Goal: Task Accomplishment & Management: Manage account settings

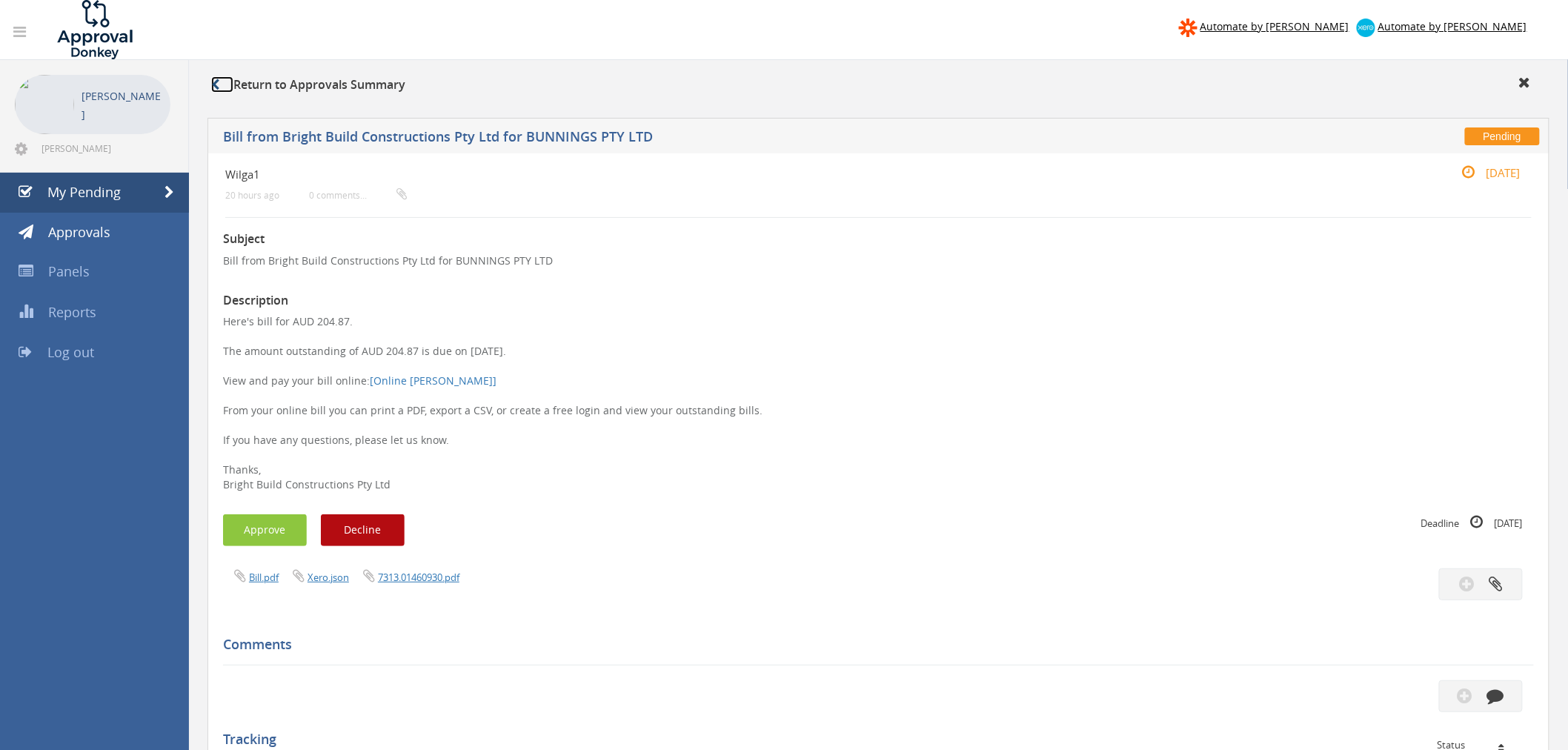
click at [212, 80] on icon at bounding box center [216, 84] width 8 height 12
click at [92, 195] on span "My Pending" at bounding box center [84, 192] width 74 height 17
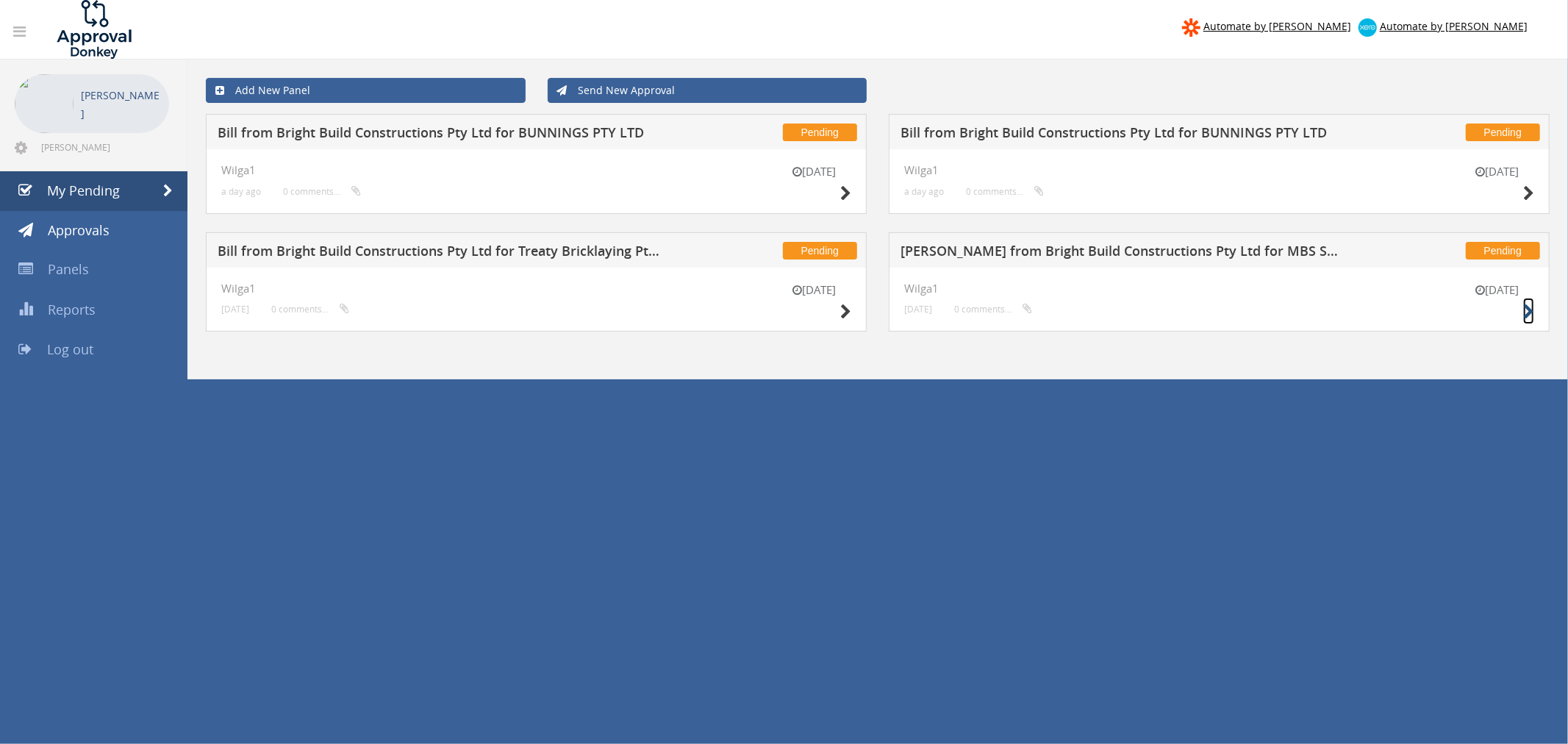
click at [1241, 311] on icon at bounding box center [1529, 312] width 11 height 16
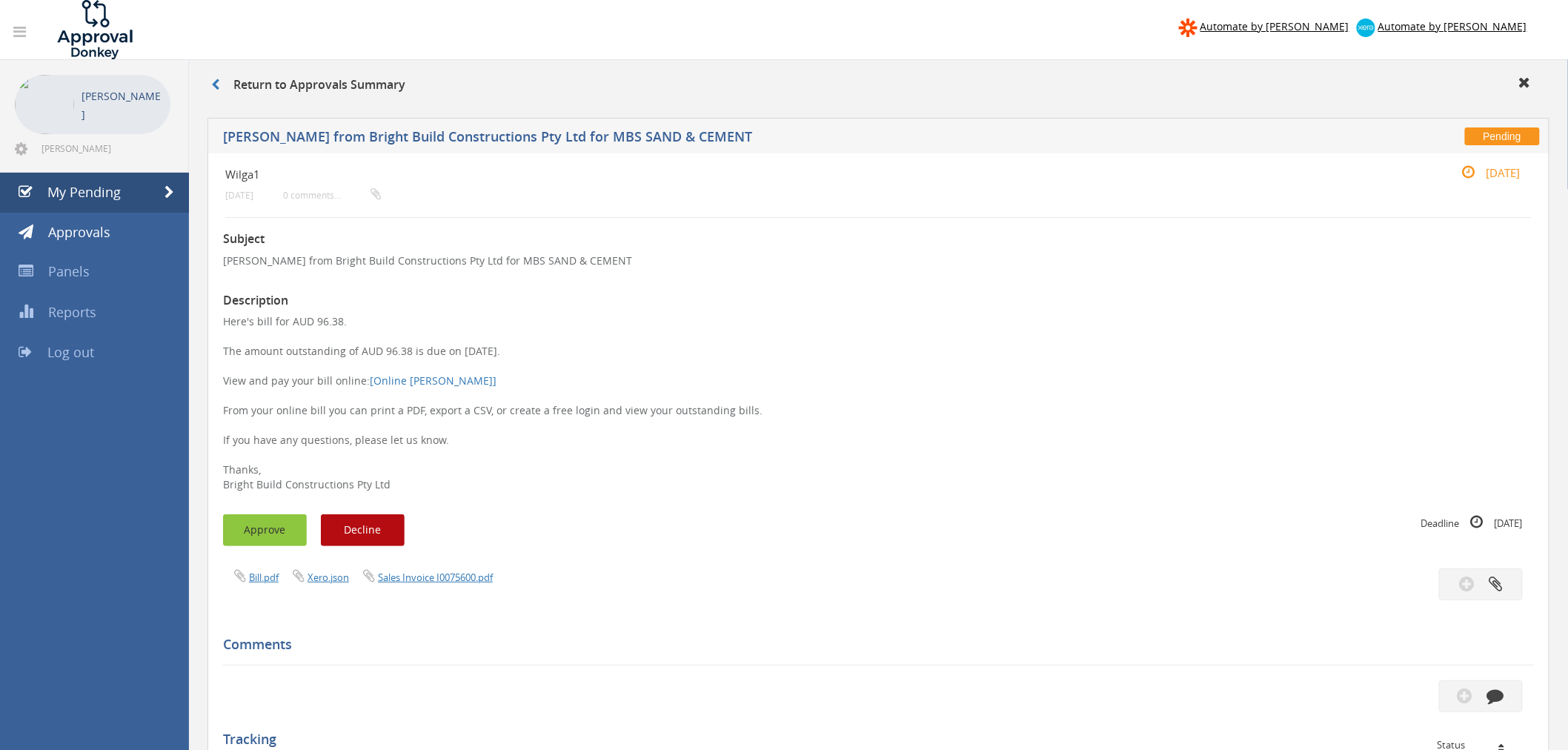
click at [270, 538] on button "Approve" at bounding box center [265, 530] width 84 height 32
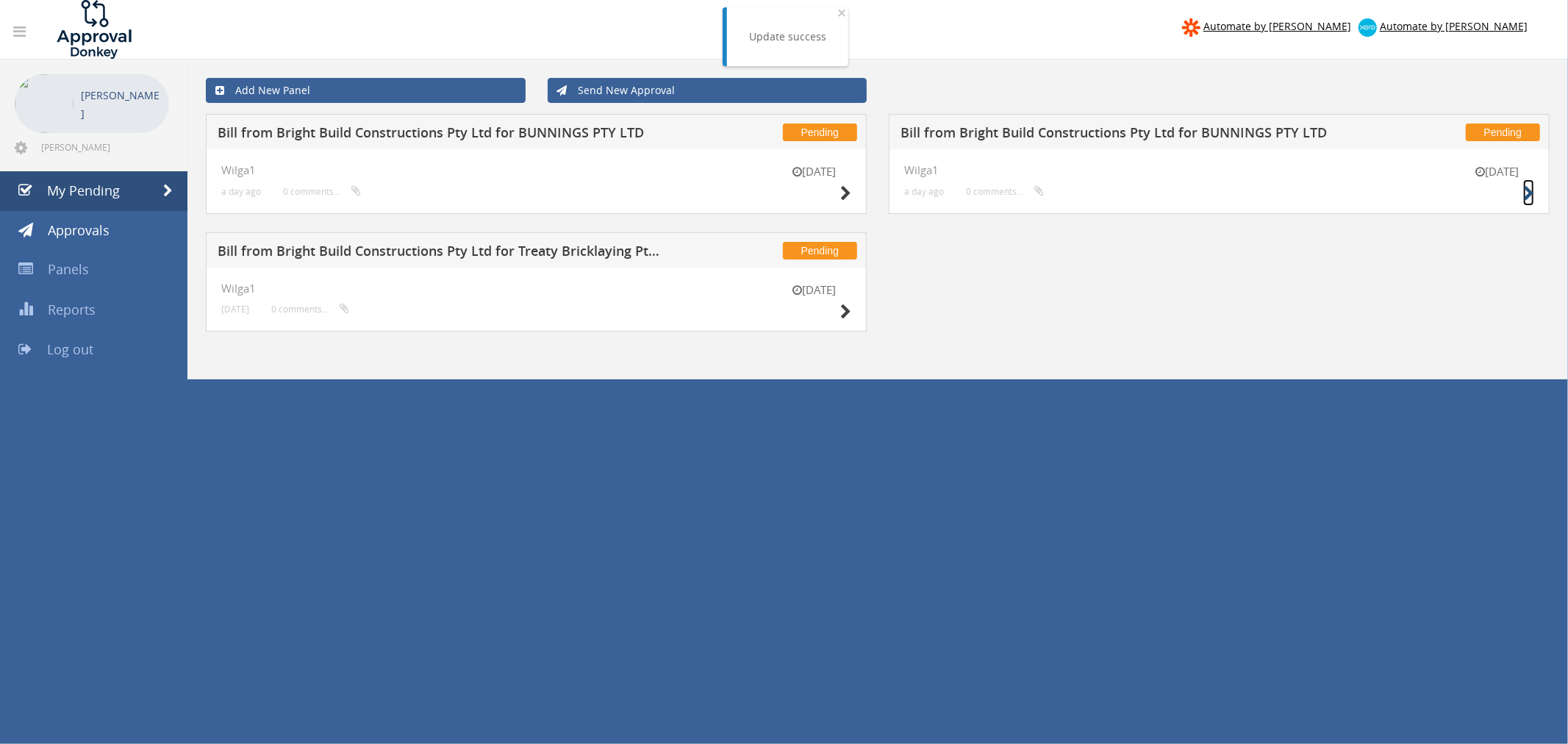
click at [1241, 195] on icon at bounding box center [1529, 194] width 11 height 16
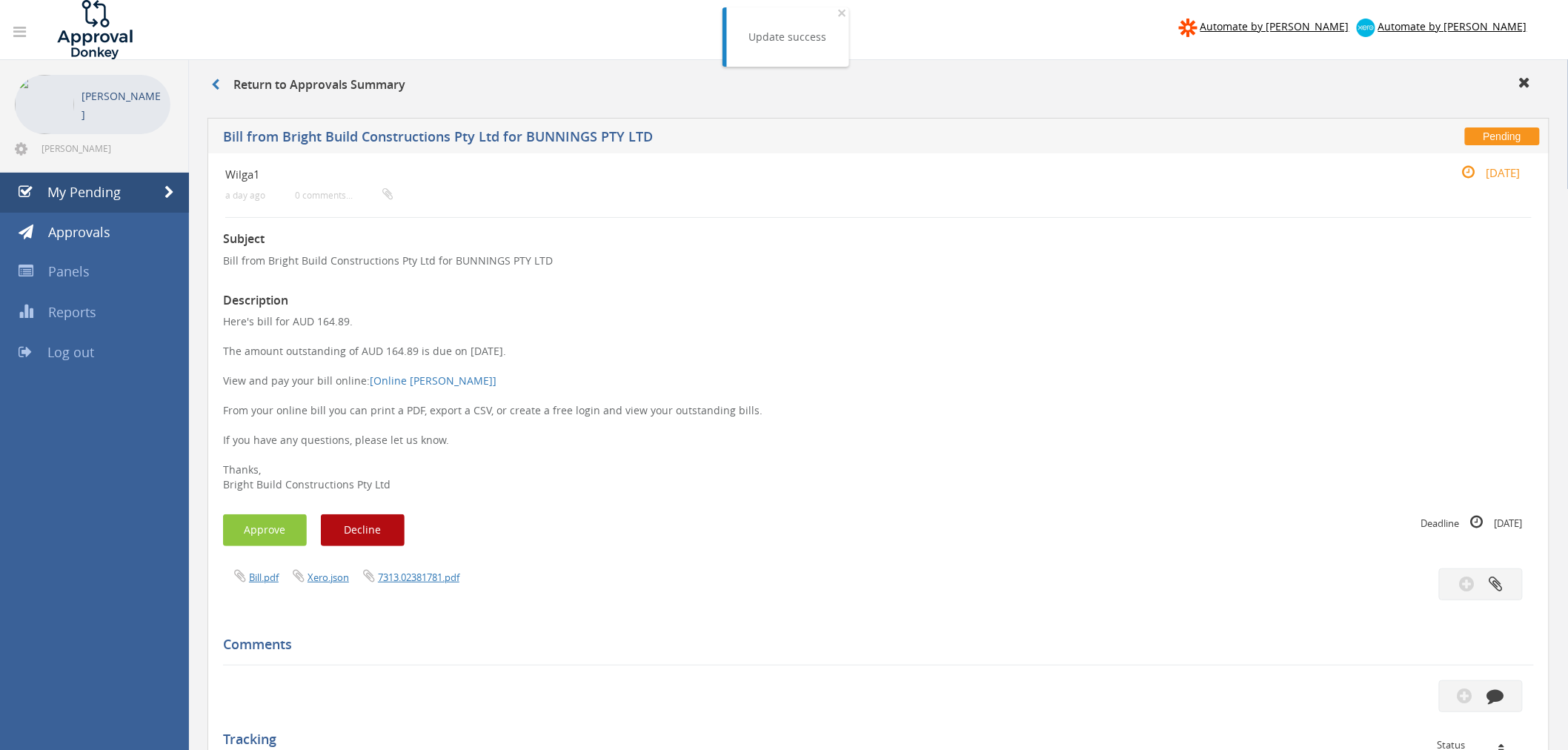
click at [427, 572] on div "Bill.pdf Xero.json 7313.02381781.pdf" at bounding box center [878, 584] width 1333 height 32
click at [430, 572] on link "7313.02381781.pdf" at bounding box center [418, 577] width 82 height 13
click at [415, 572] on link "7313.02381781.pdf" at bounding box center [418, 577] width 82 height 13
click at [253, 532] on button "Approve" at bounding box center [265, 530] width 84 height 32
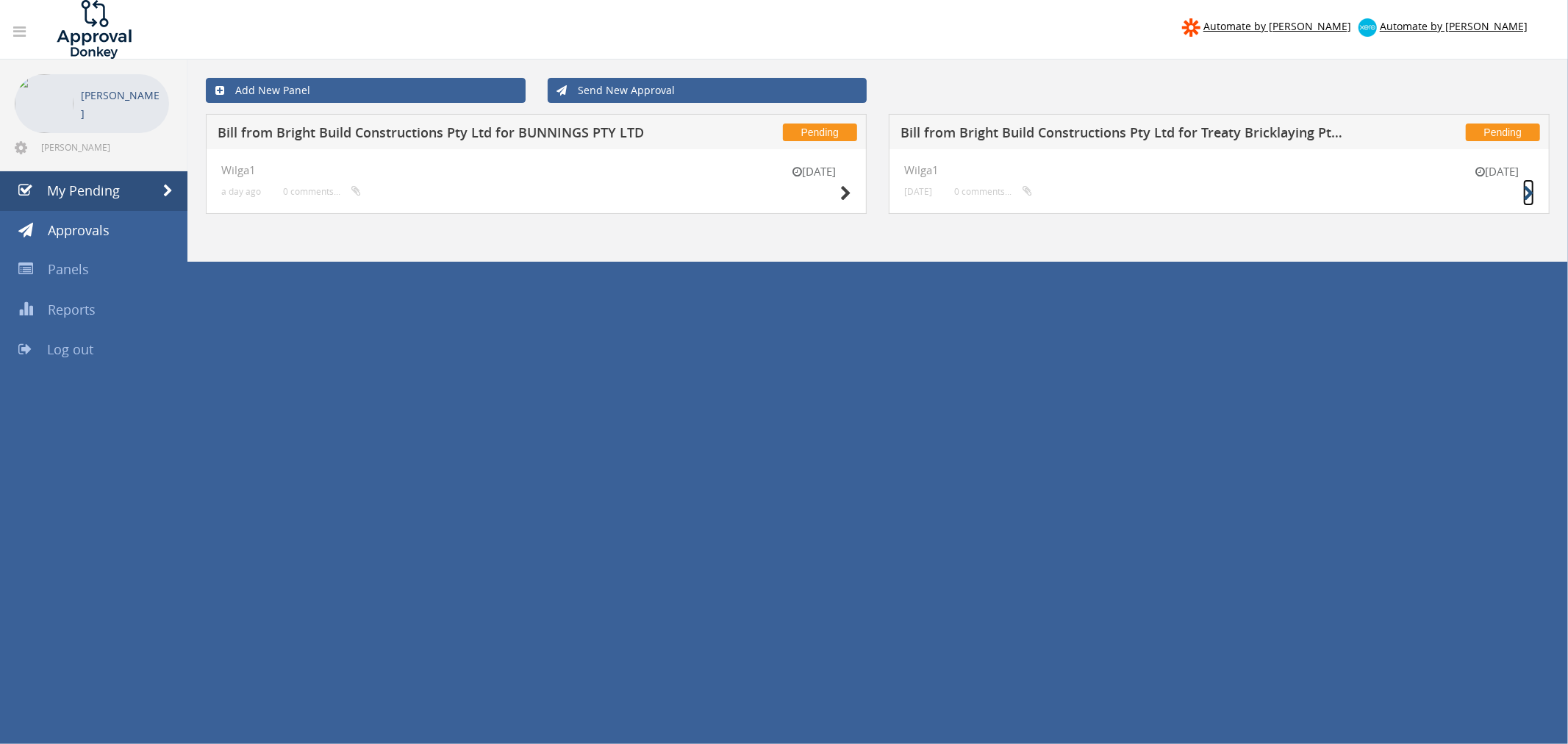
click at [1241, 193] on icon at bounding box center [1529, 194] width 11 height 16
